Goal: Information Seeking & Learning: Learn about a topic

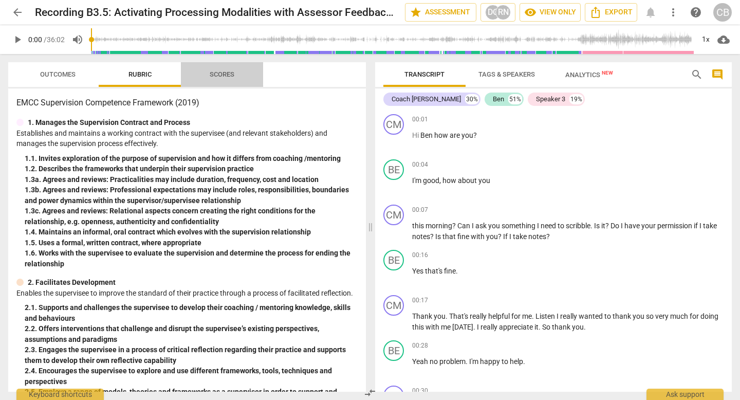
click at [218, 74] on span "Scores" at bounding box center [222, 74] width 25 height 8
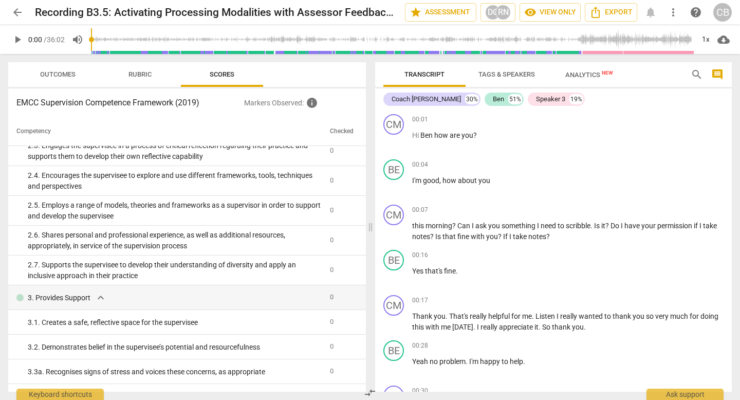
scroll to position [337, 0]
click at [138, 74] on span "Rubric" at bounding box center [139, 74] width 23 height 8
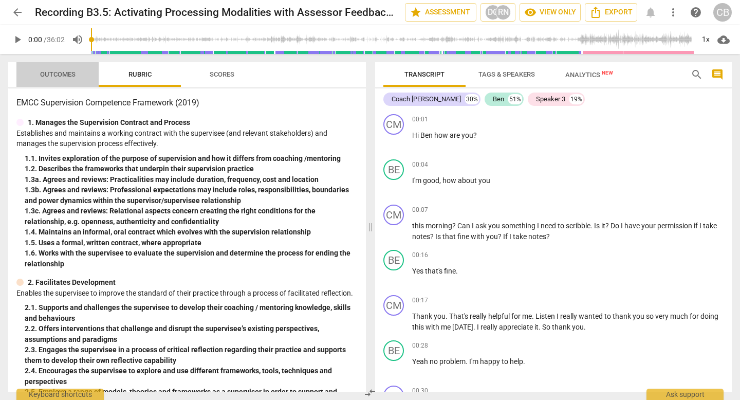
click at [67, 73] on span "Outcomes" at bounding box center [57, 74] width 35 height 8
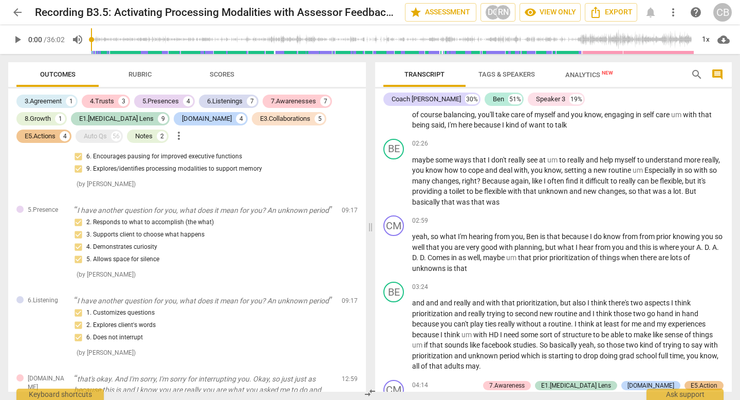
scroll to position [639, 0]
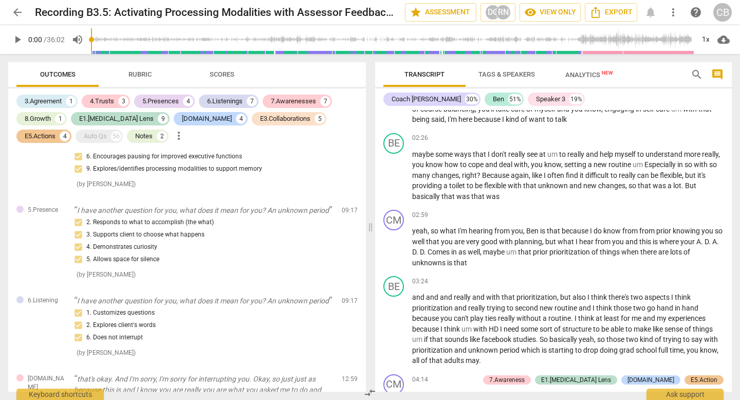
click at [394, 73] on span "play_arrow" at bounding box center [394, 67] width 12 height 12
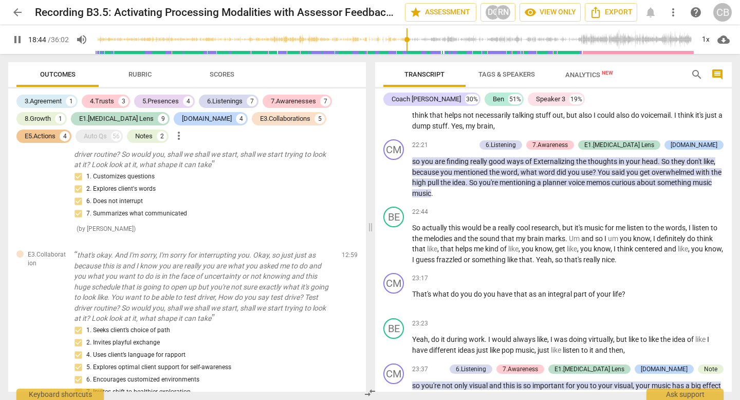
scroll to position [4269, 0]
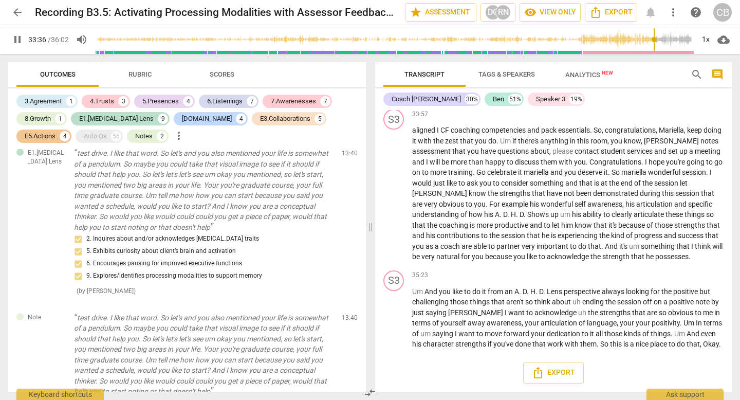
scroll to position [7404, 0]
click at [394, 66] on span "pause" at bounding box center [394, 59] width 12 height 12
click at [394, 66] on span "play_arrow" at bounding box center [394, 59] width 12 height 12
click at [395, 66] on span "pause" at bounding box center [394, 59] width 12 height 12
click at [412, 26] on span "of" at bounding box center [416, 21] width 8 height 8
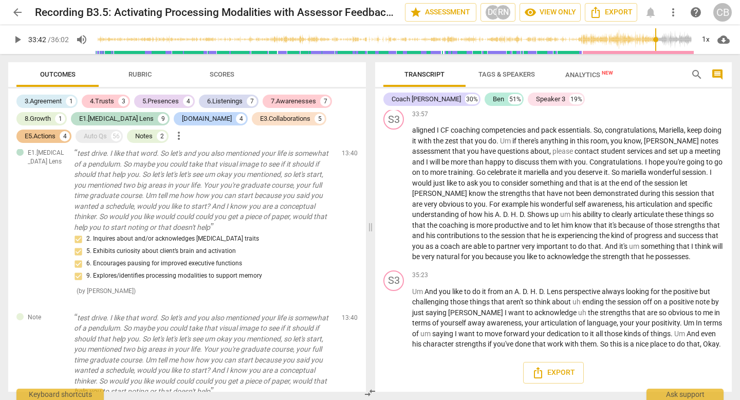
click at [393, 66] on span "play_arrow" at bounding box center [394, 59] width 12 height 12
click at [470, 101] on p "of 23 38 26 03 where you were processing the question that you wanted to ask . …" at bounding box center [567, 58] width 311 height 84
click at [618, 36] on span "that" at bounding box center [625, 32] width 15 height 8
click at [394, 66] on span "pause" at bounding box center [394, 59] width 12 height 12
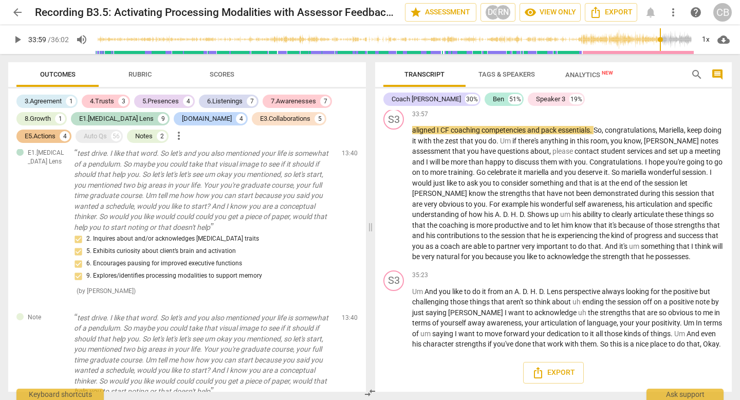
click at [394, 66] on span "play_arrow" at bounding box center [394, 59] width 12 height 12
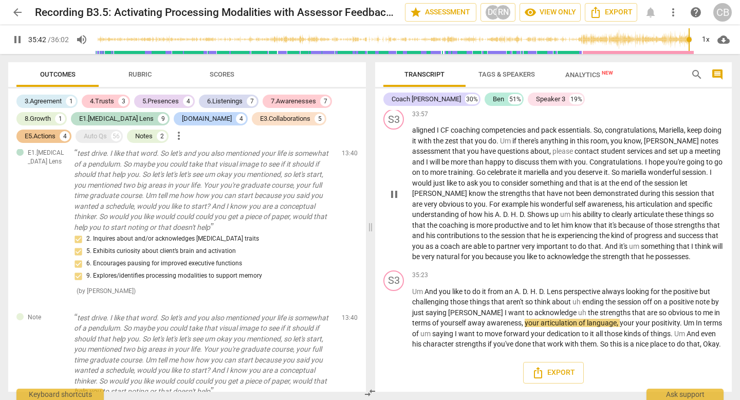
scroll to position [7709, 0]
click at [395, 312] on span "play_arrow" at bounding box center [394, 318] width 12 height 12
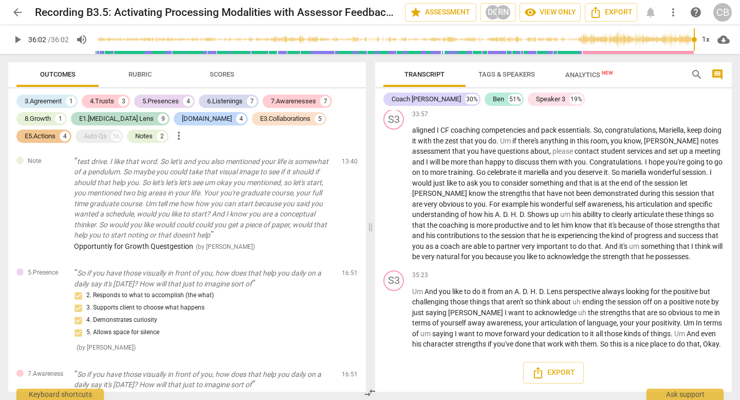
type input "2162"
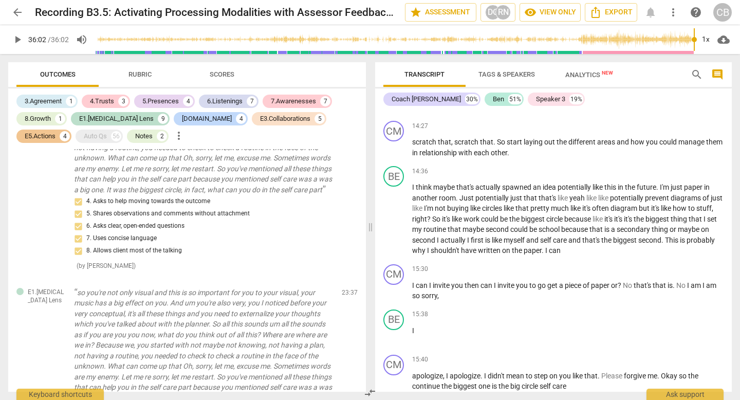
scroll to position [2234, 0]
